Goal: Task Accomplishment & Management: Manage account settings

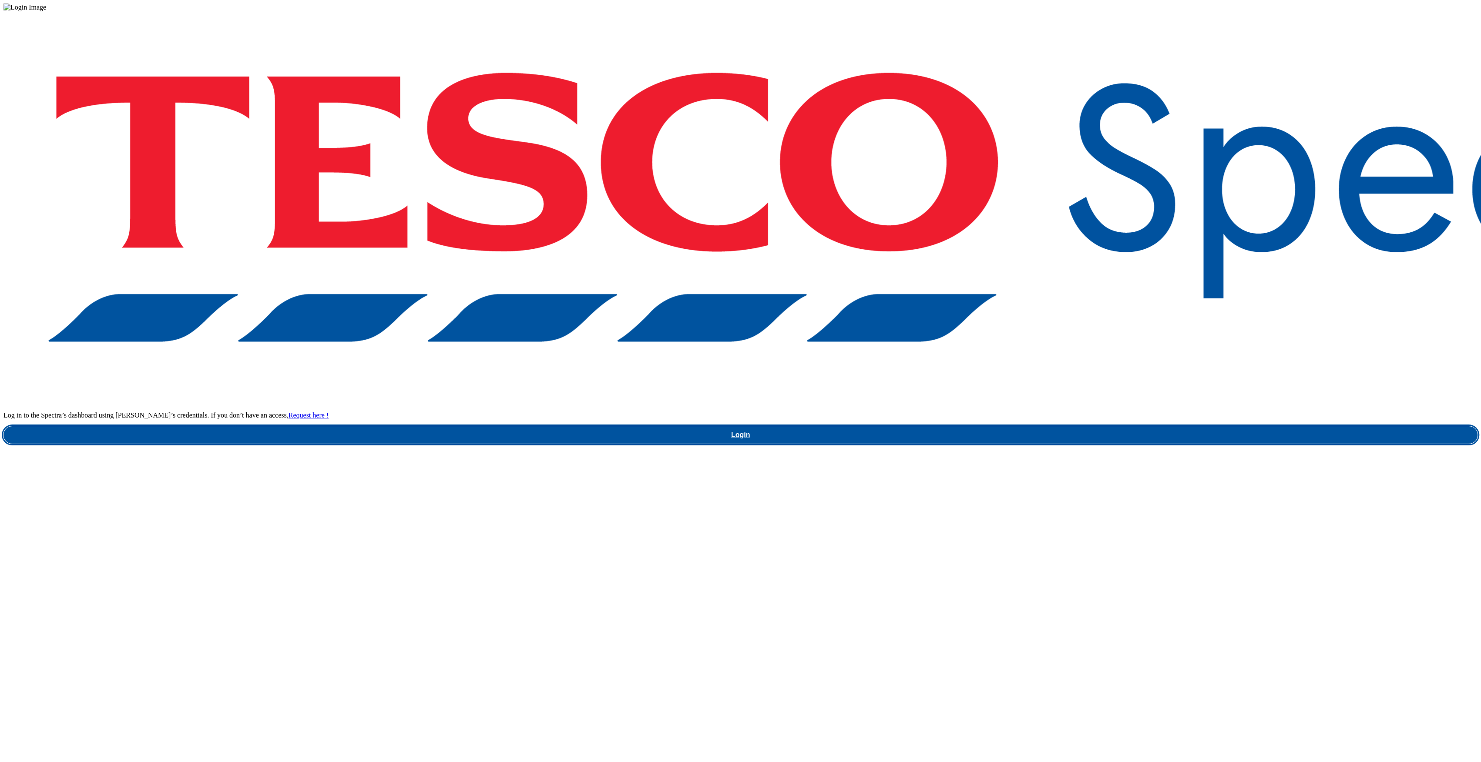
click at [1103, 427] on link "Login" at bounding box center [740, 435] width 1474 height 17
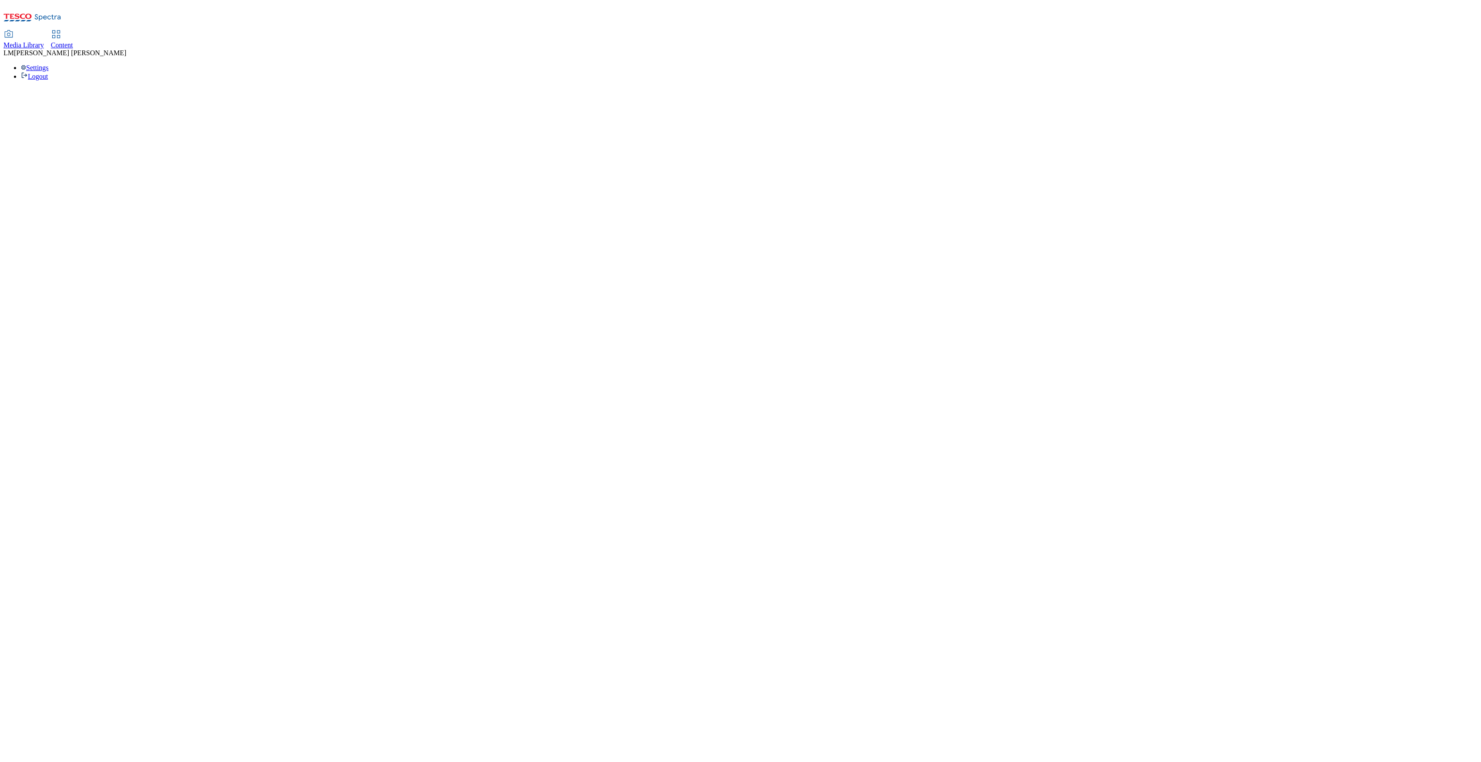
select select "ghs-[GEOGRAPHIC_DATA]"
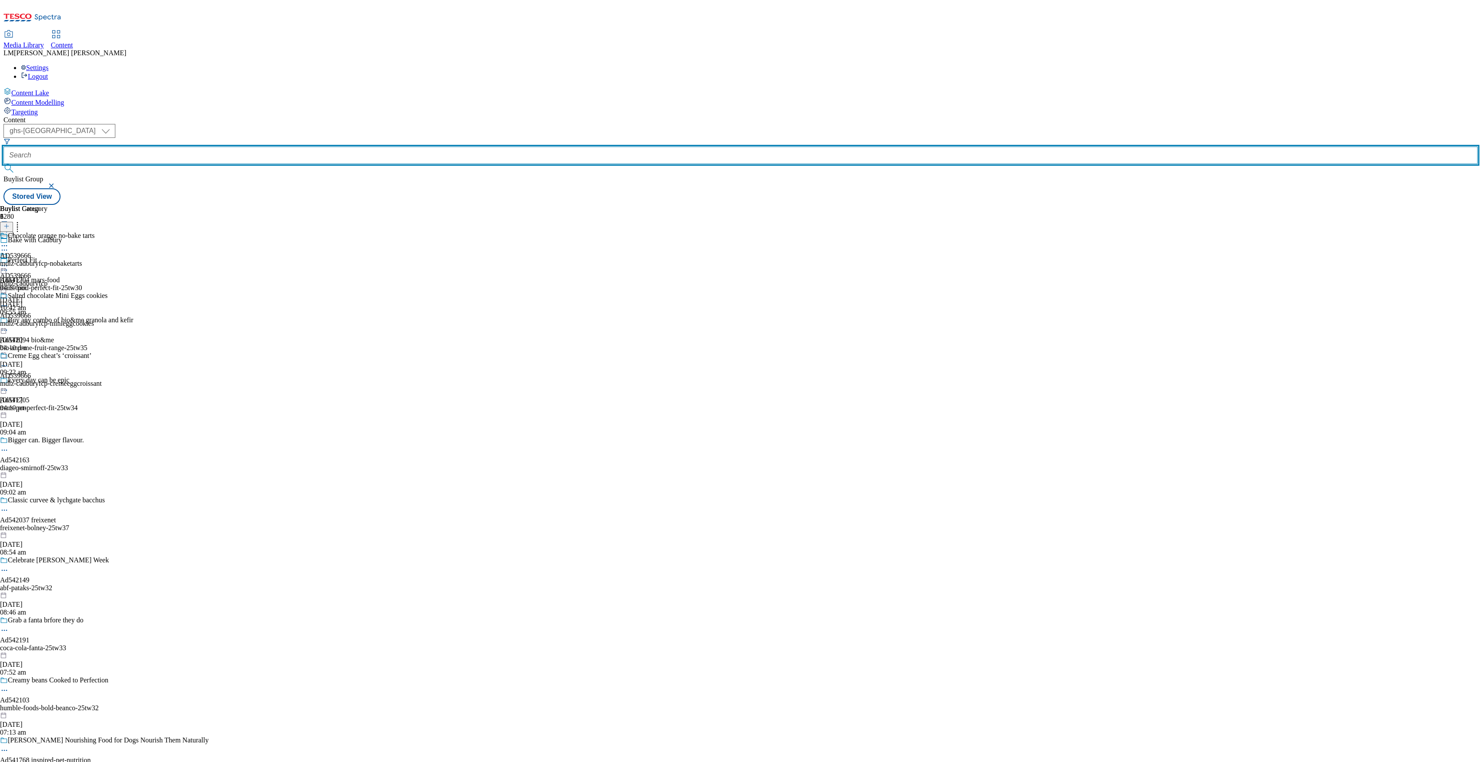
click at [194, 147] on input "text" at bounding box center [740, 155] width 1474 height 17
paste input "541719"
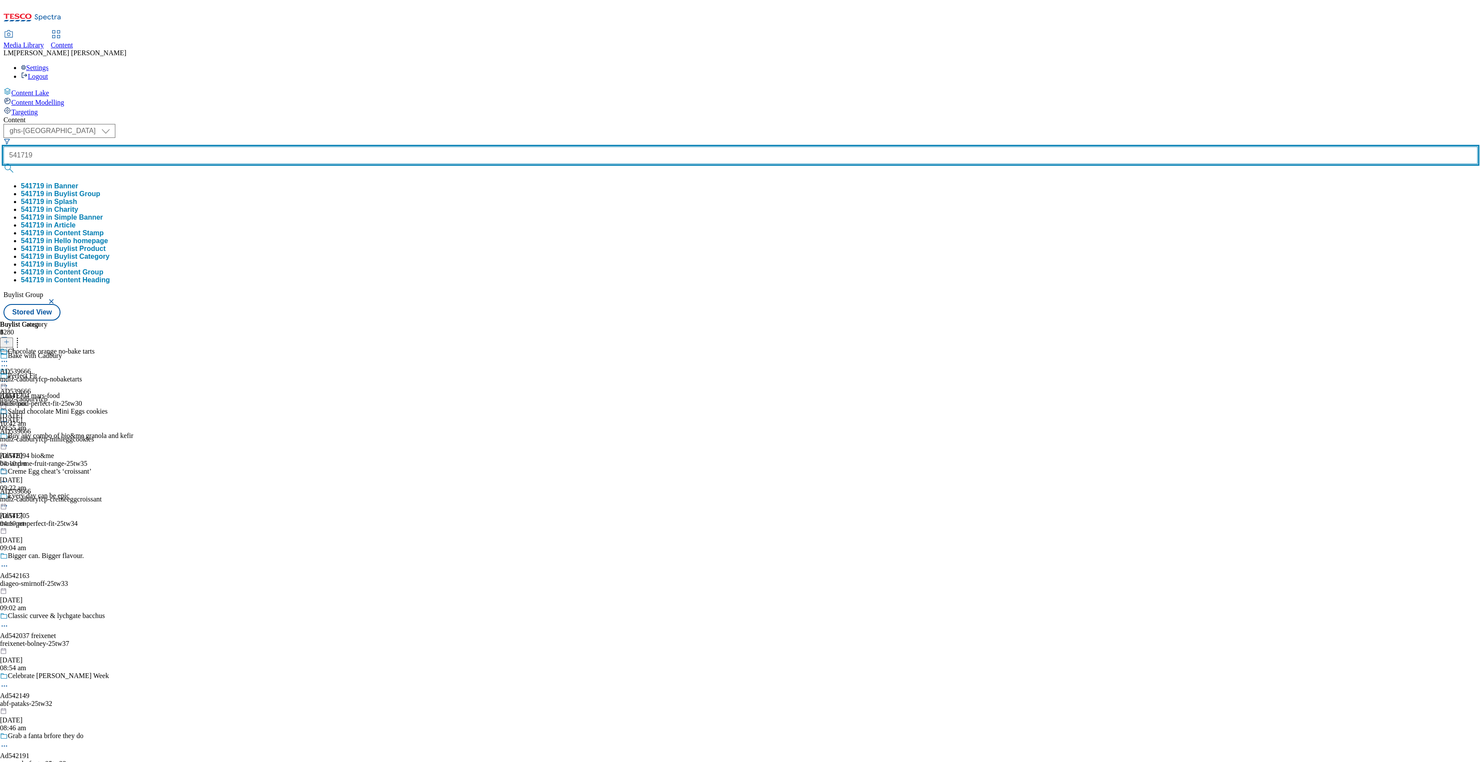
type input "541719"
click at [3, 164] on button "submit" at bounding box center [9, 168] width 12 height 9
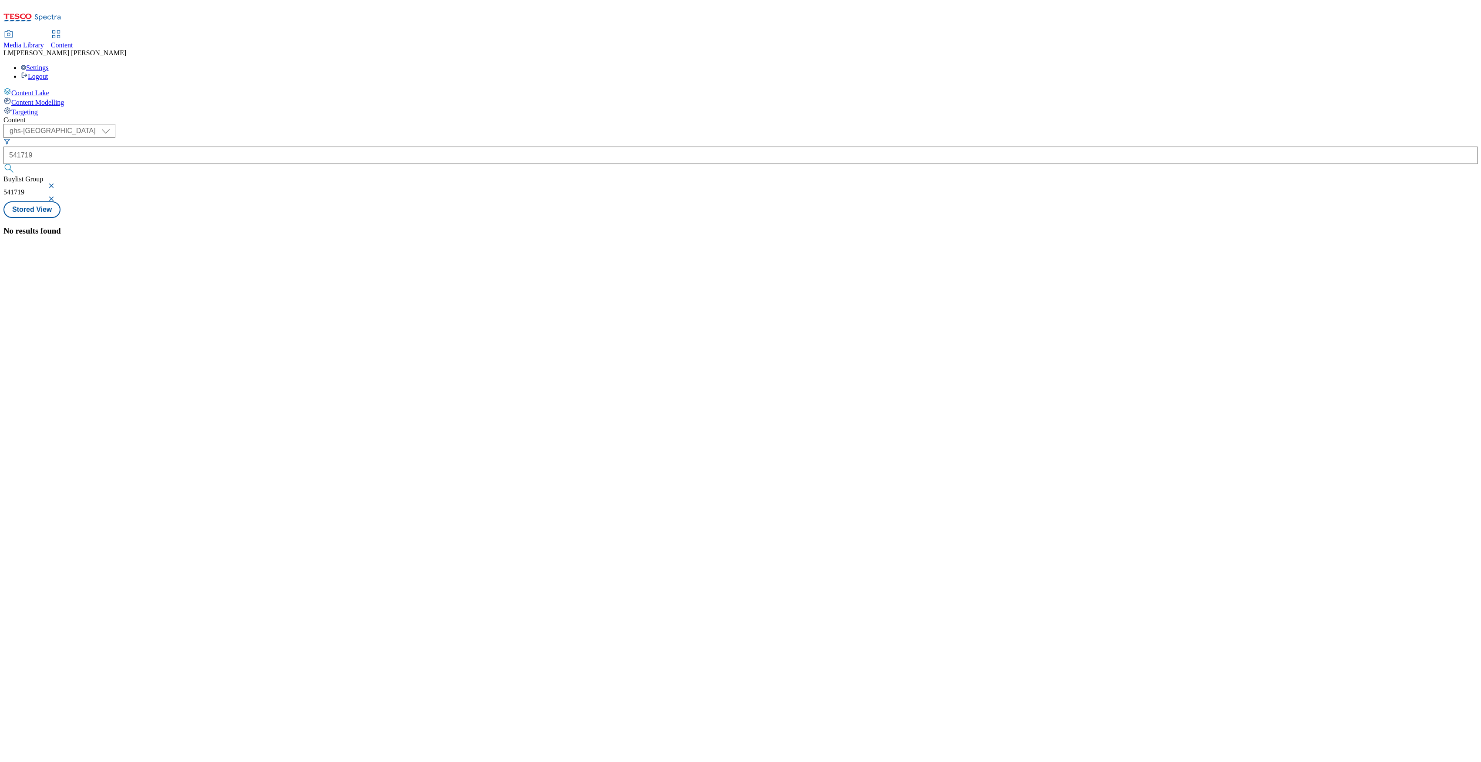
click at [57, 183] on button "button" at bounding box center [52, 185] width 9 height 5
click at [366, 124] on div "( optional ) ghs-roi ghs-uk ghs-uk 541719 541719 in Banner 541719 in Buylist Gr…" at bounding box center [740, 222] width 1474 height 197
click at [112, 293] on div at bounding box center [57, 304] width 109 height 23
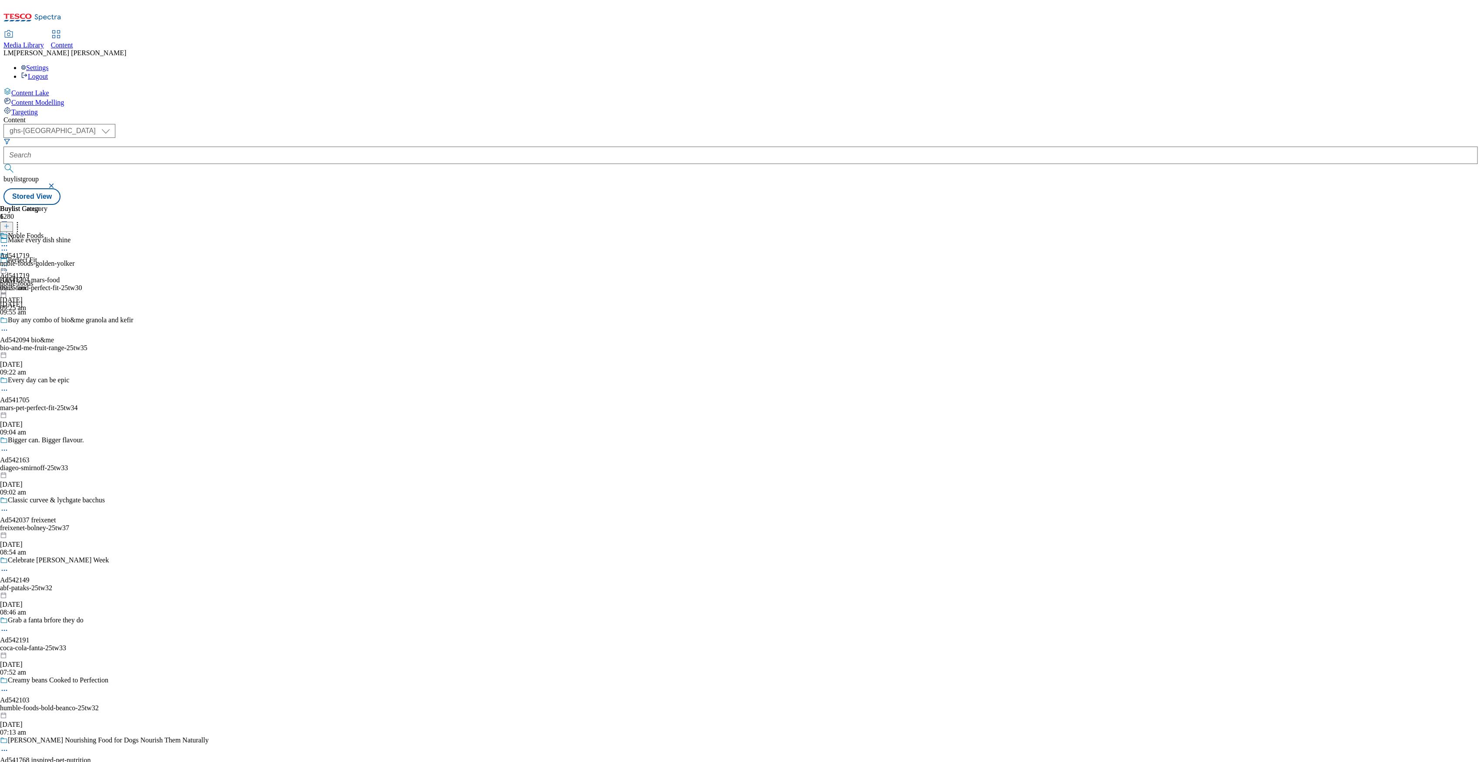
click at [75, 260] on div "noble-foods-golden-yolker" at bounding box center [37, 264] width 75 height 8
click at [9, 262] on icon at bounding box center [4, 266] width 9 height 9
click at [55, 361] on span "Un-publish" at bounding box center [41, 364] width 28 height 7
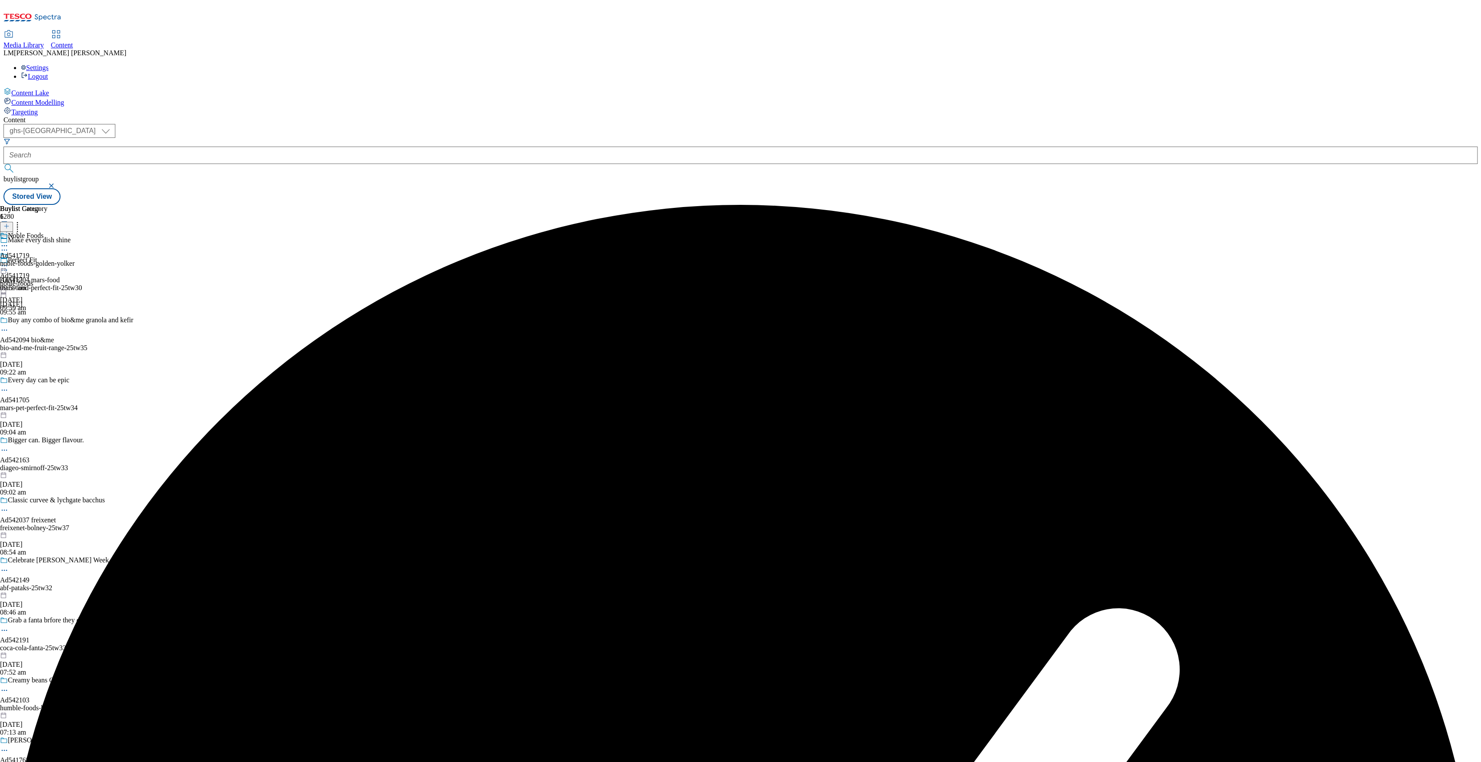
click at [9, 262] on icon at bounding box center [4, 266] width 9 height 9
click at [56, 331] on span "Un-preview" at bounding box center [41, 334] width 29 height 7
click at [75, 260] on div "noble-foods-golden-yolker" at bounding box center [37, 264] width 75 height 8
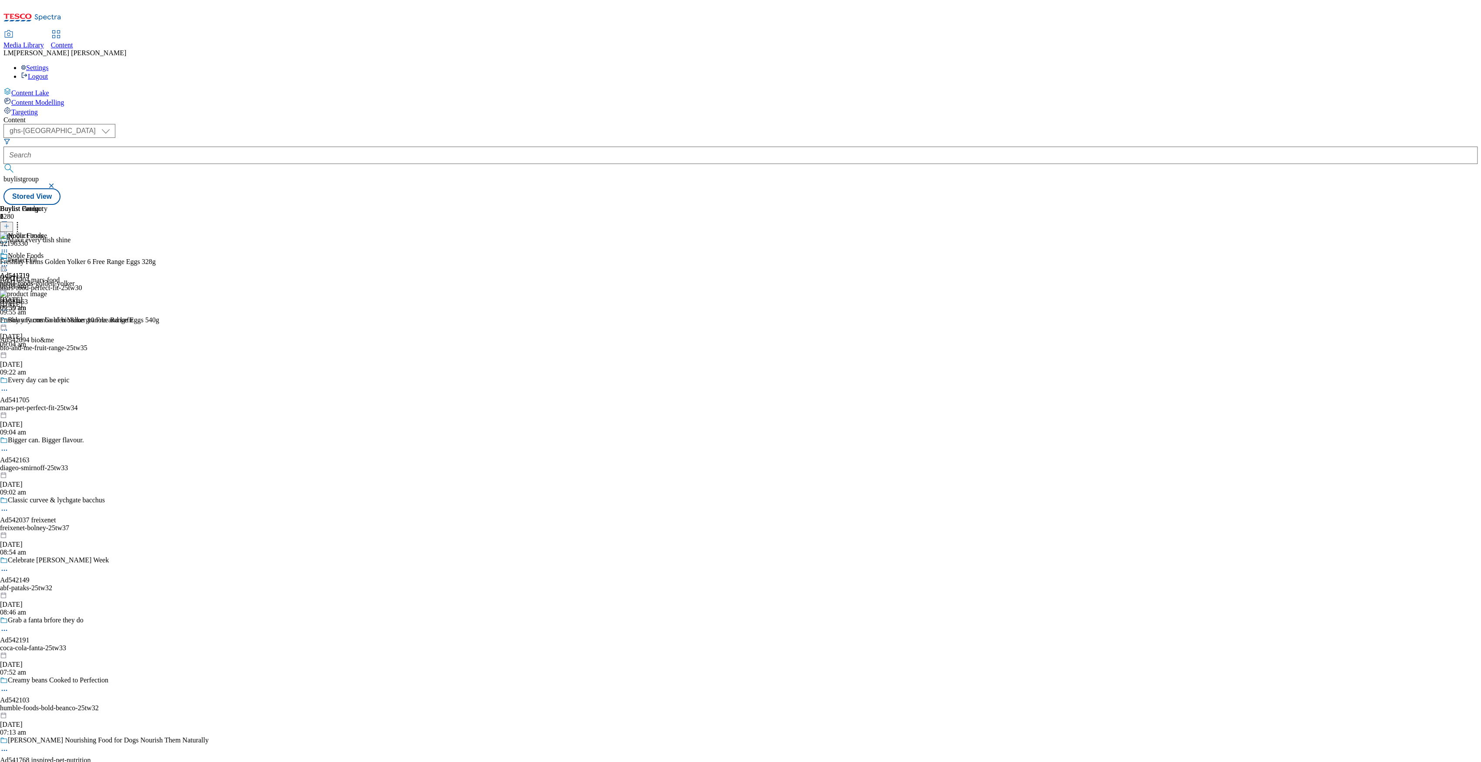
click at [10, 223] on icon at bounding box center [6, 226] width 6 height 6
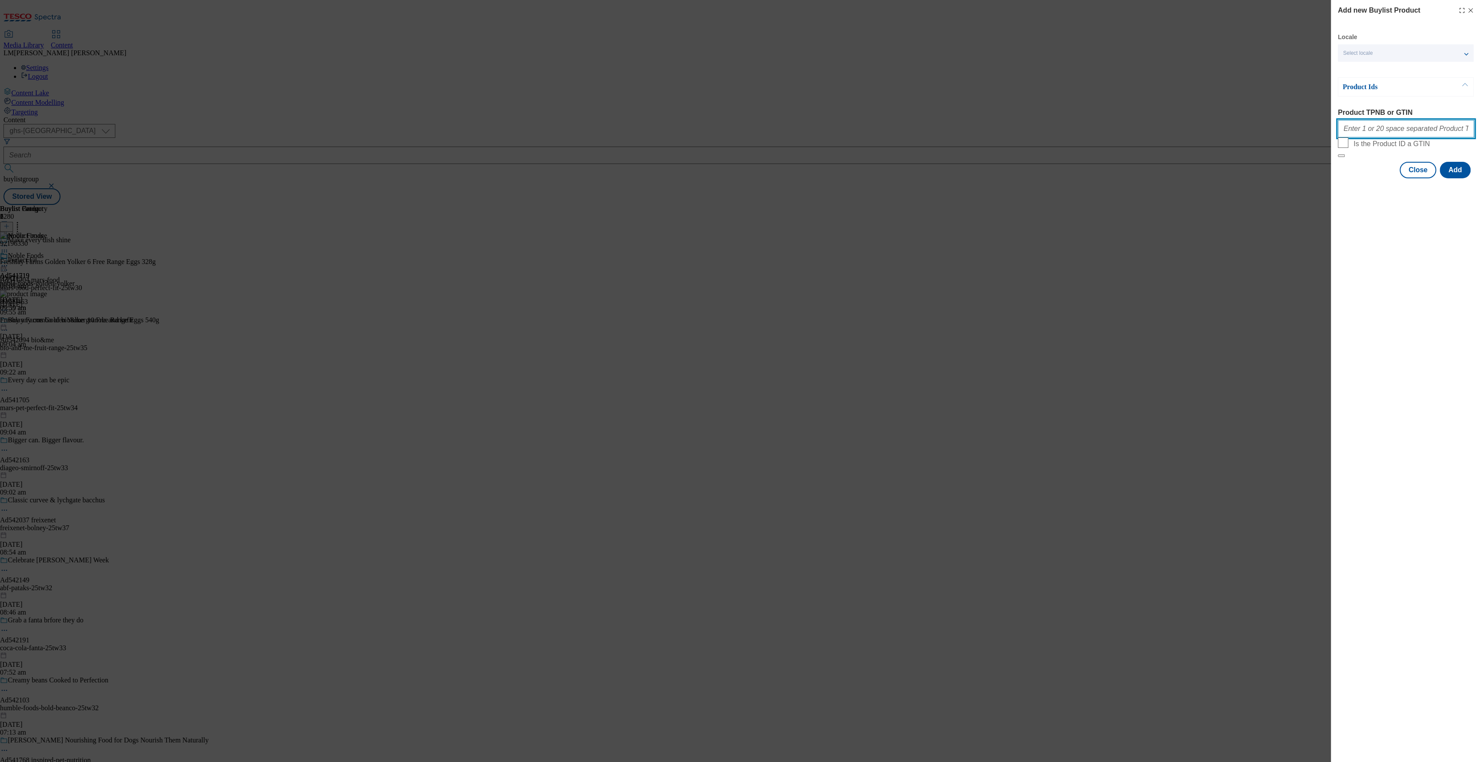
click at [1406, 132] on input "Product TPNB or GTIN" at bounding box center [1406, 128] width 136 height 17
paste input "092196330"
click at [1443, 136] on input "092196330" at bounding box center [1406, 128] width 136 height 17
paste input "89629463"
type input "092196330 89629463"
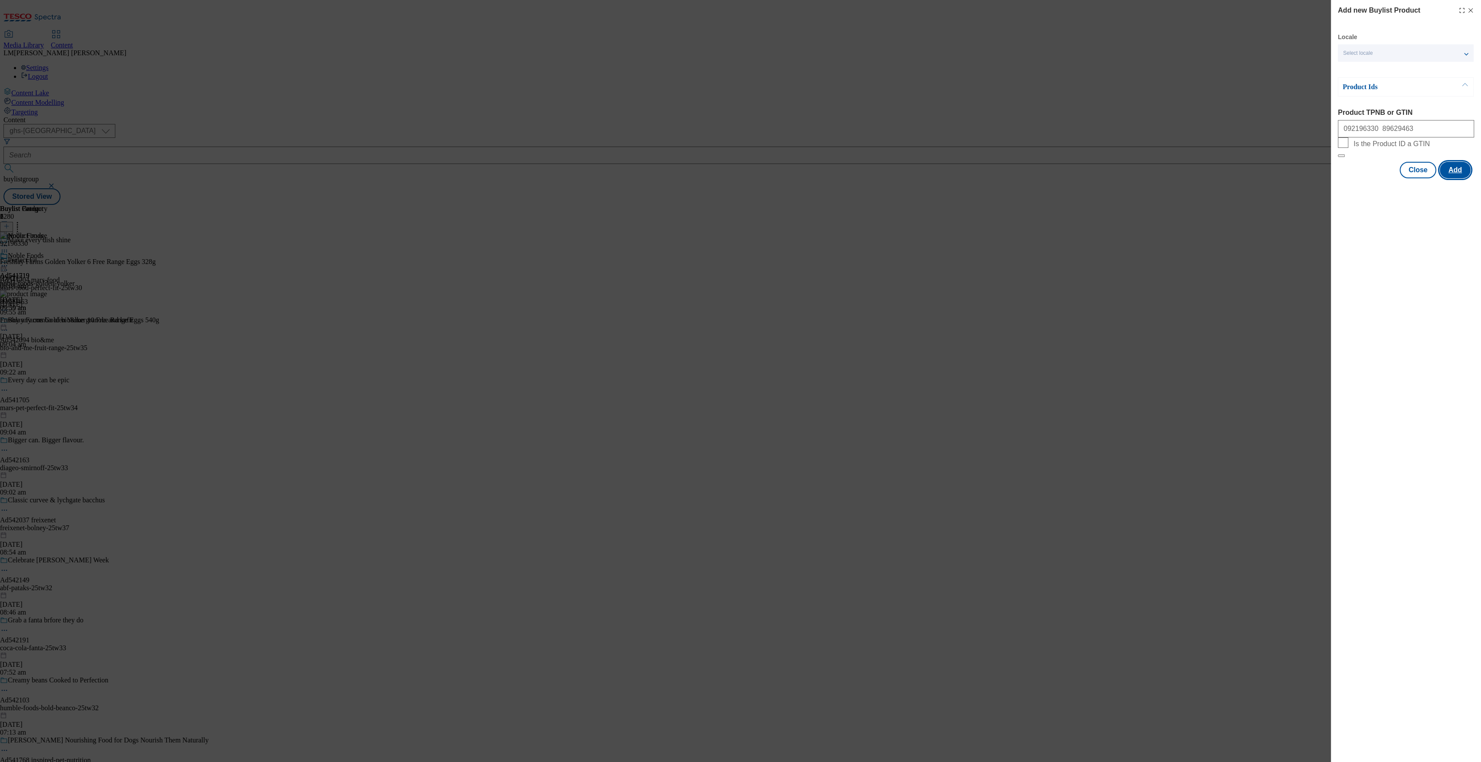
click at [1457, 178] on button "Add" at bounding box center [1455, 170] width 31 height 17
click at [1412, 263] on button "Close" at bounding box center [1418, 261] width 37 height 17
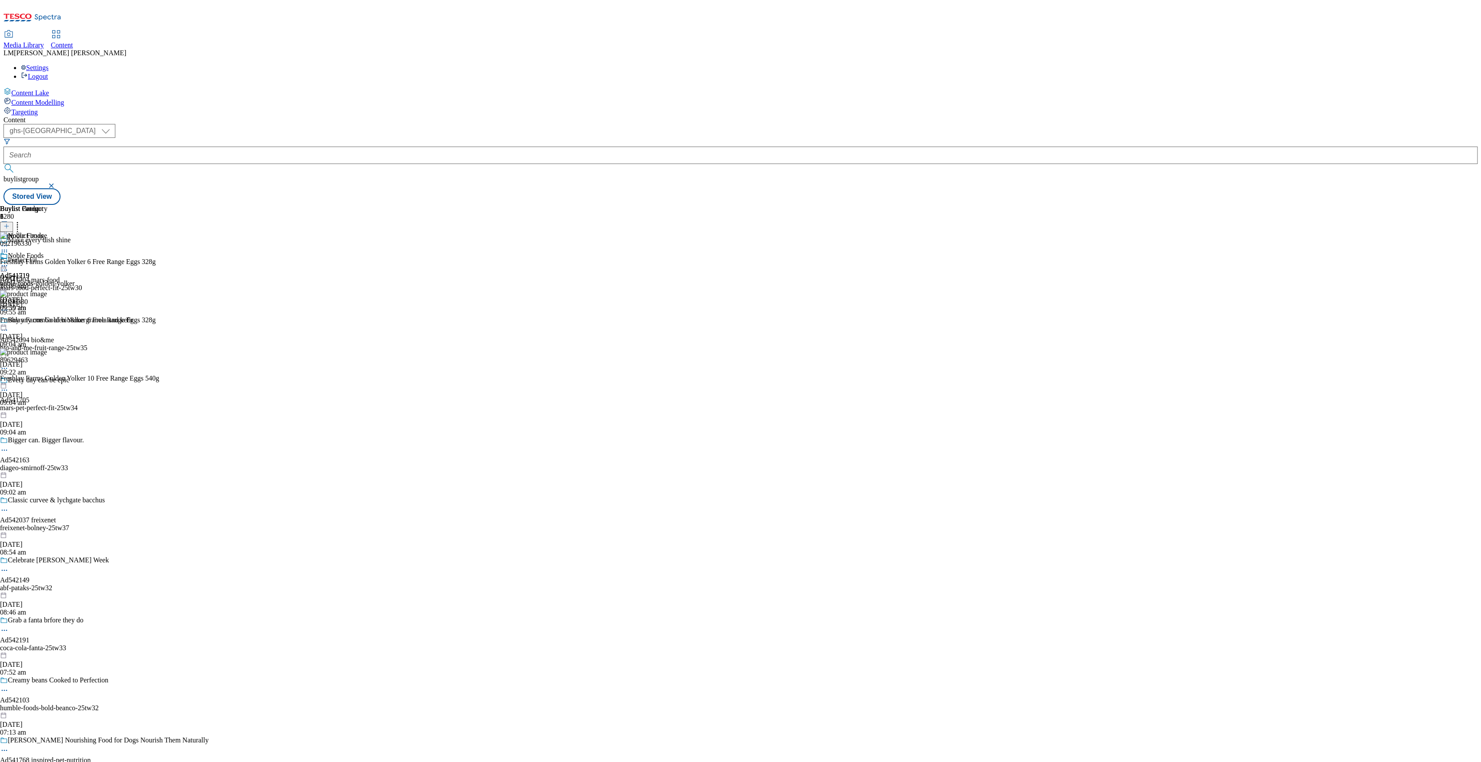
click at [22, 221] on icon at bounding box center [17, 225] width 9 height 9
click at [49, 253] on span "Reorder" at bounding box center [38, 256] width 21 height 7
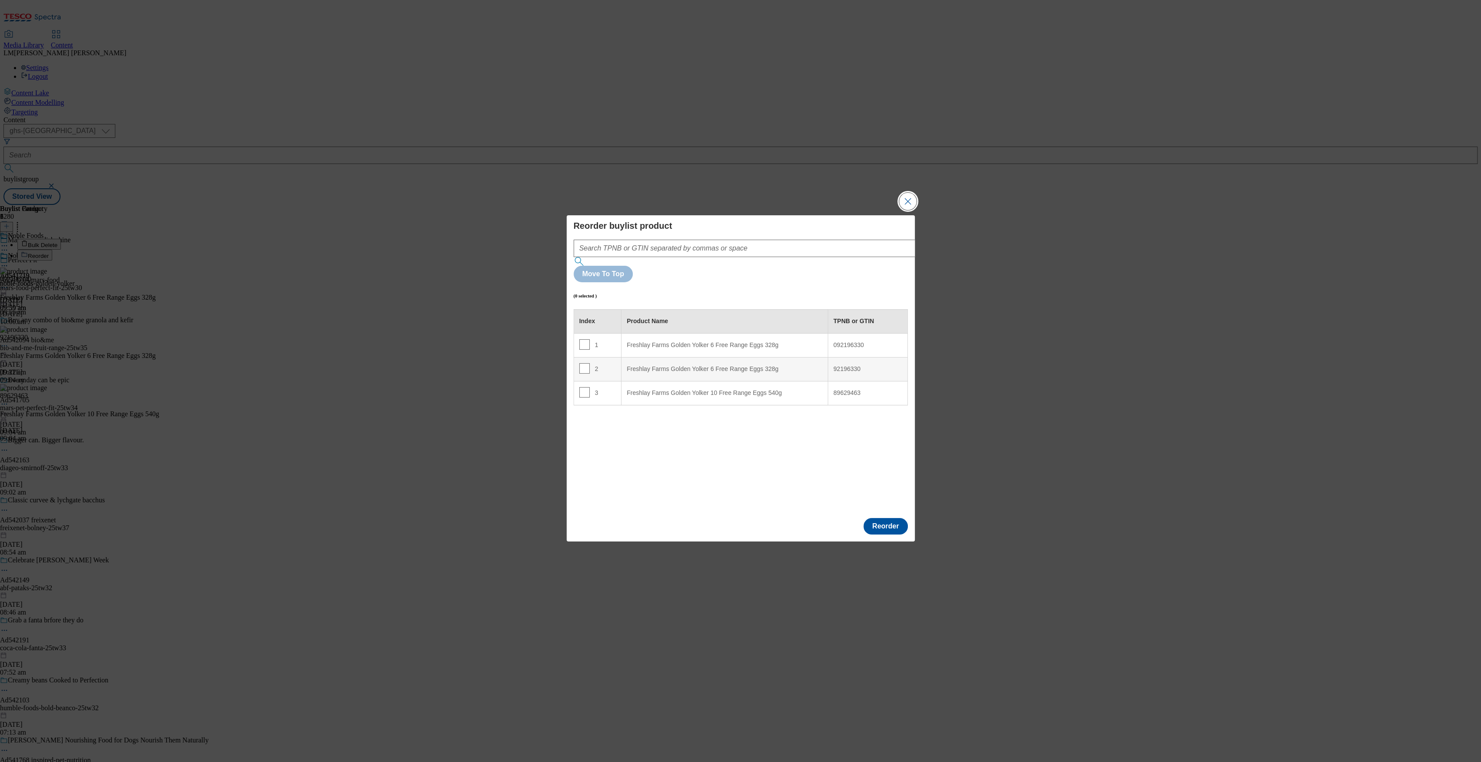
click at [905, 210] on button "Close Modal" at bounding box center [907, 201] width 17 height 17
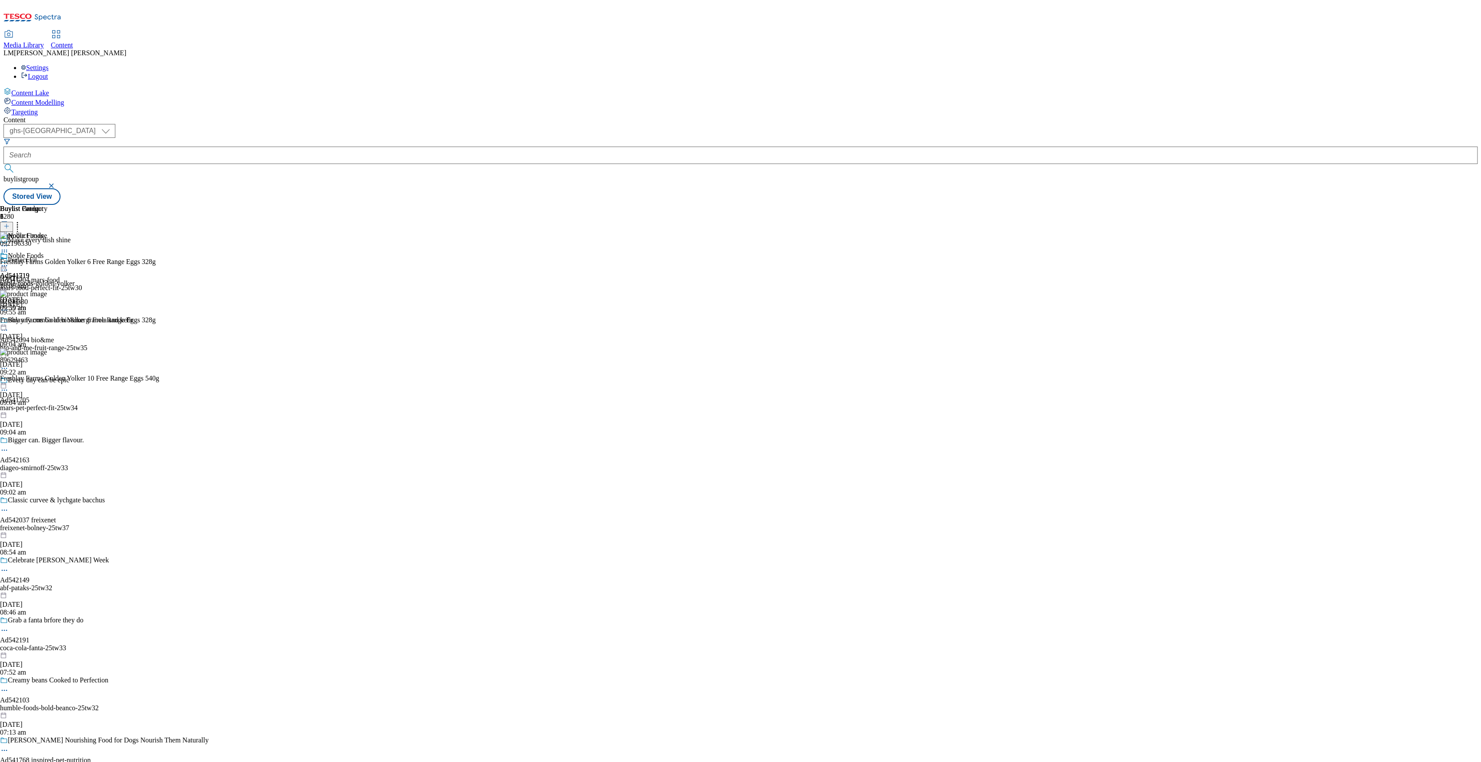
click at [9, 262] on icon at bounding box center [4, 266] width 9 height 9
click at [51, 319] on button "Preview" at bounding box center [34, 324] width 34 height 10
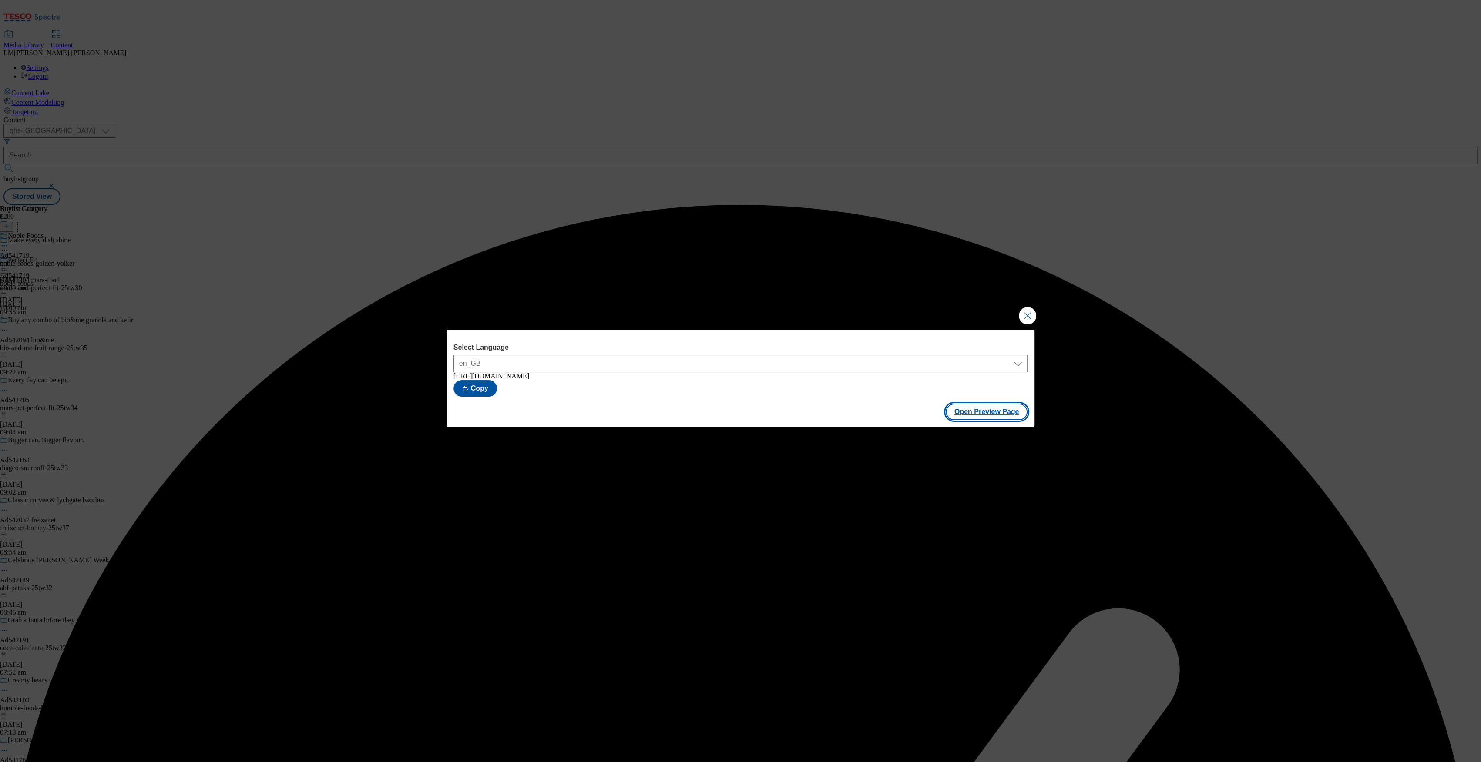
click at [975, 415] on button "Open Preview Page" at bounding box center [987, 412] width 82 height 17
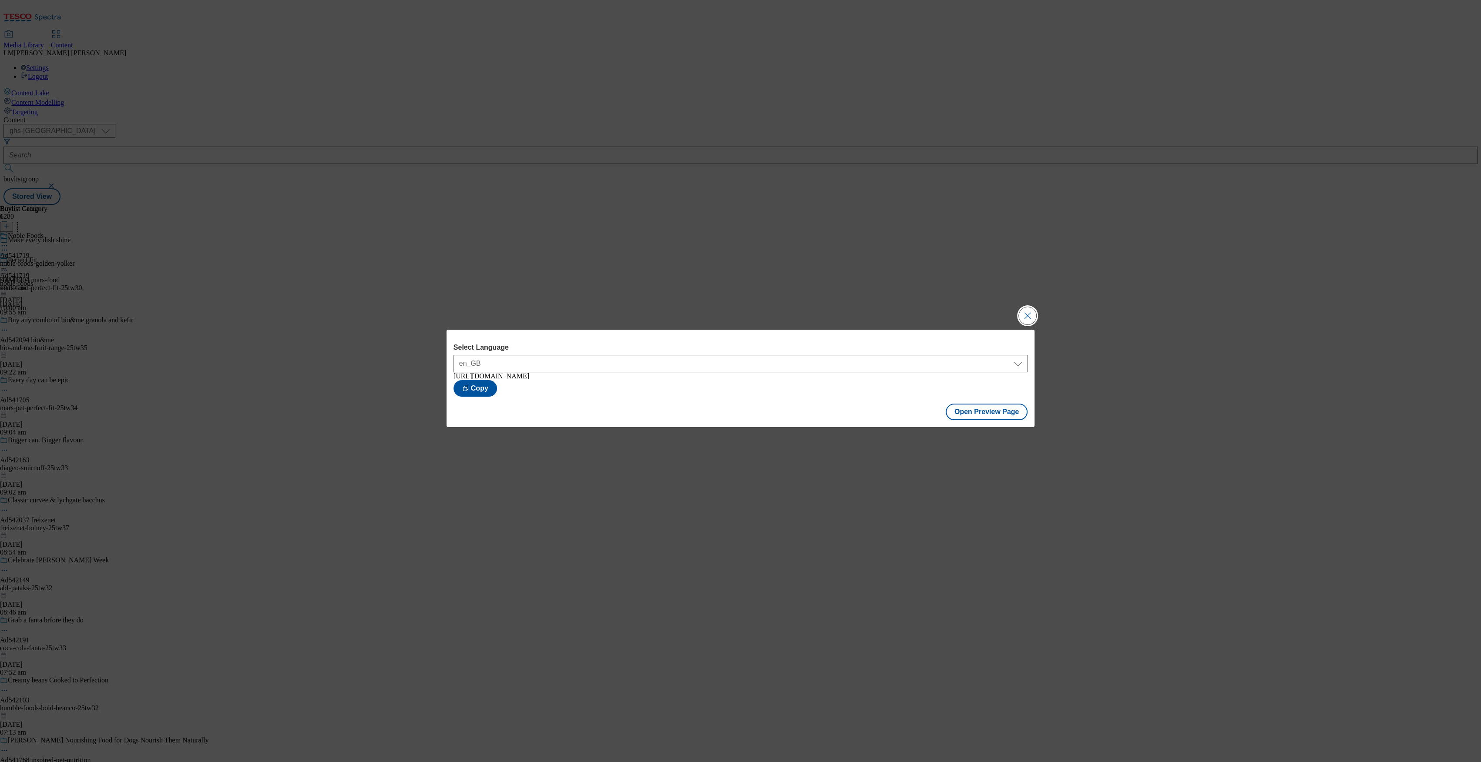
click at [1028, 317] on button "Close Modal" at bounding box center [1027, 315] width 17 height 17
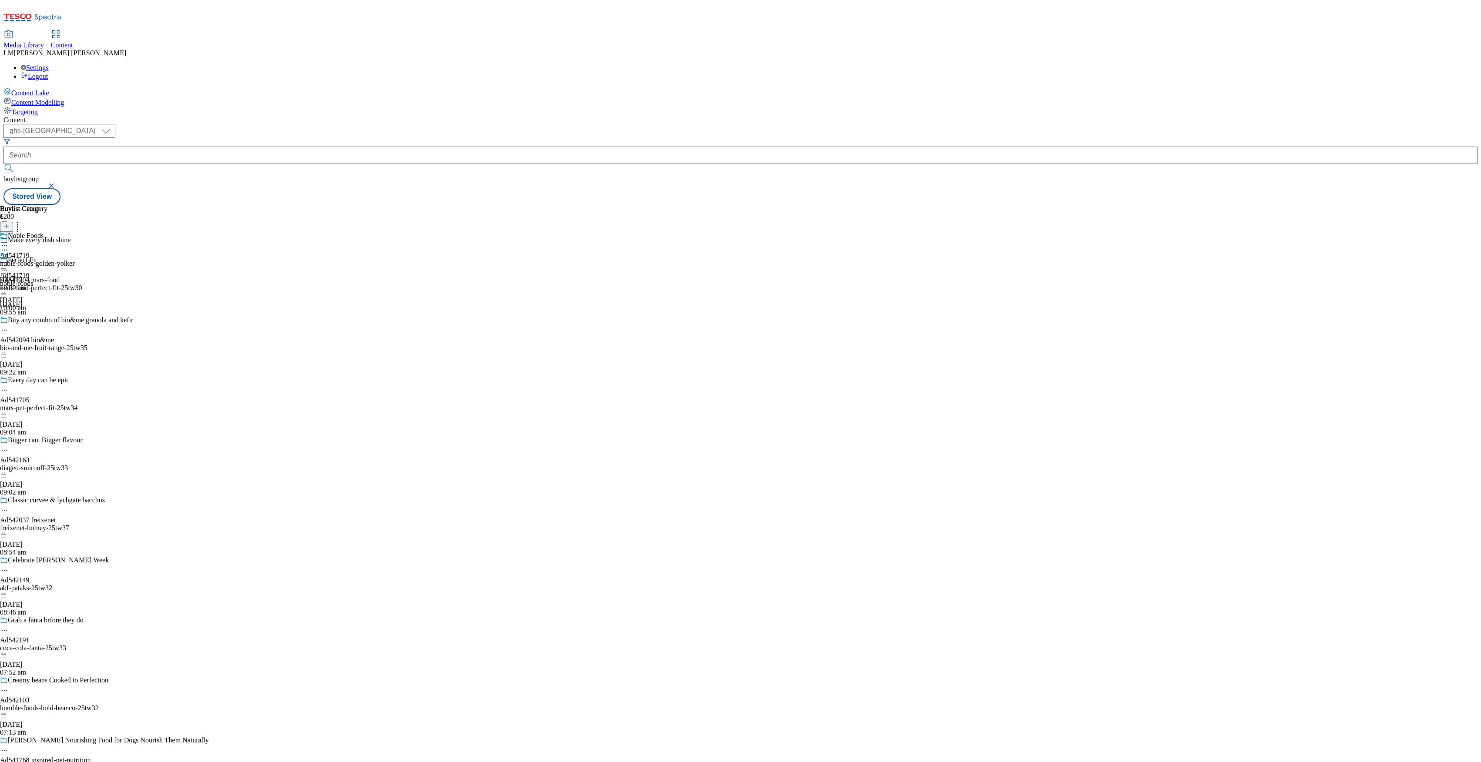
click at [33, 252] on div "Ad541719 noble-foods [DATE] 10:00 am" at bounding box center [16, 282] width 33 height 60
click at [9, 262] on icon at bounding box center [4, 266] width 9 height 9
click at [46, 351] on span "Publish" at bounding box center [36, 354] width 19 height 7
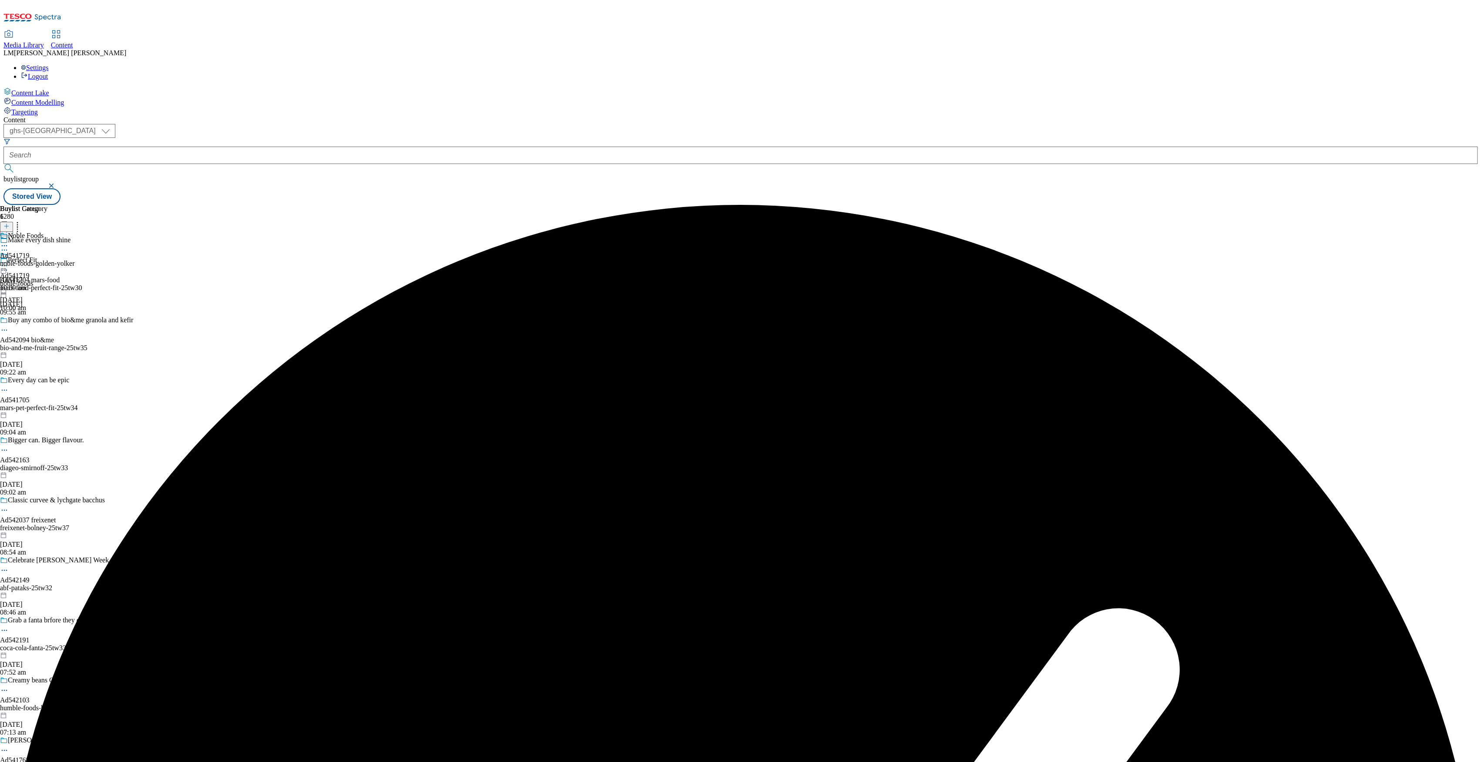
click at [75, 260] on div "noble-foods-golden-yolker" at bounding box center [37, 264] width 75 height 8
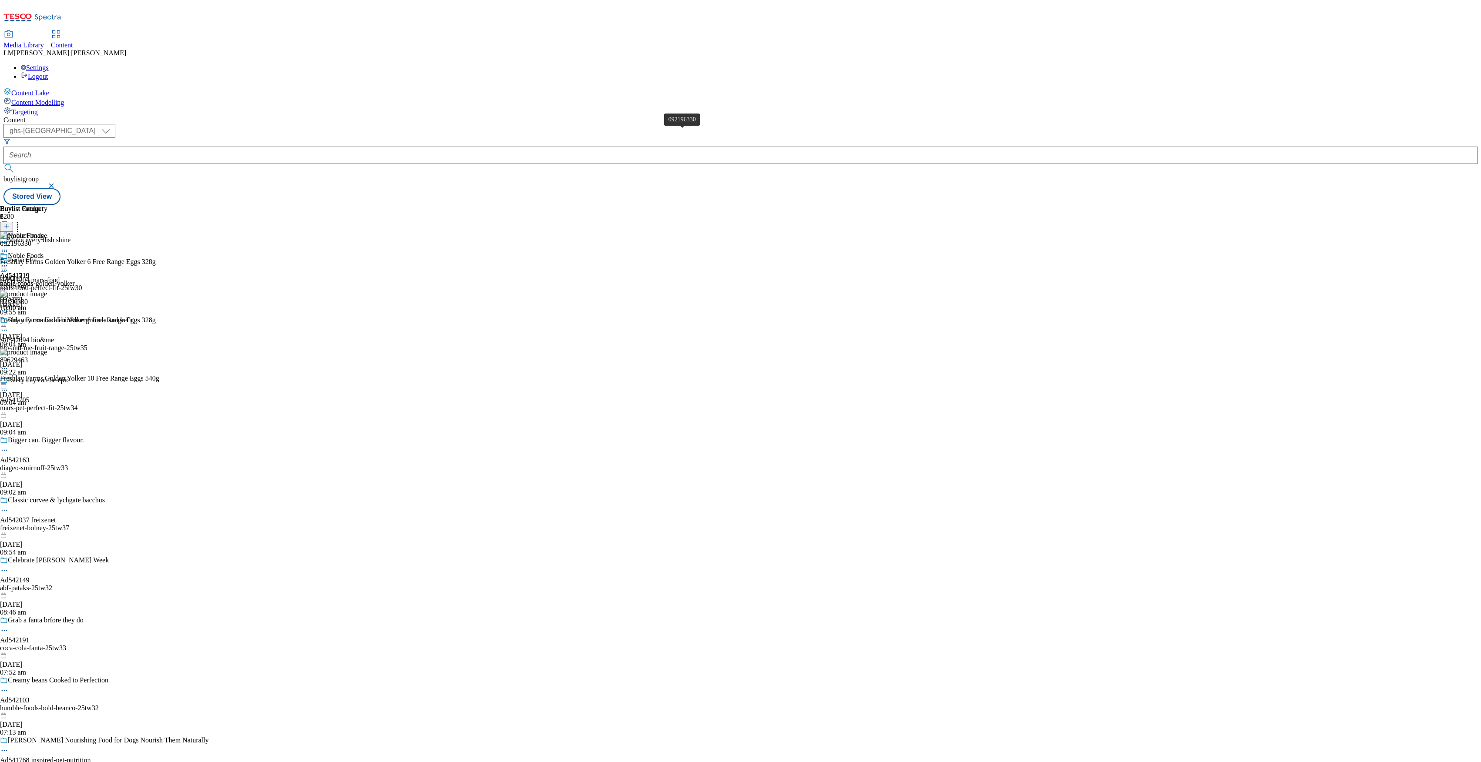
click at [31, 240] on div "092196330" at bounding box center [15, 244] width 31 height 8
click at [31, 266] on div "092196330" at bounding box center [15, 270] width 31 height 8
click at [9, 262] on icon at bounding box center [4, 266] width 9 height 9
